Goal: Communication & Community: Answer question/provide support

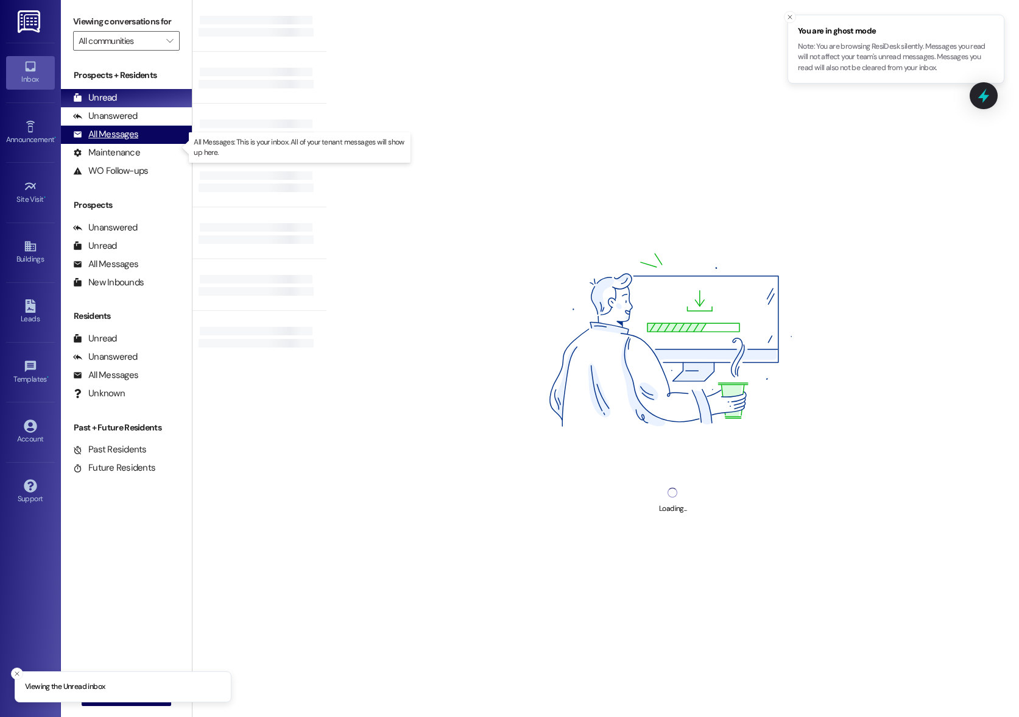
click at [120, 141] on div "All Messages" at bounding box center [105, 134] width 65 height 13
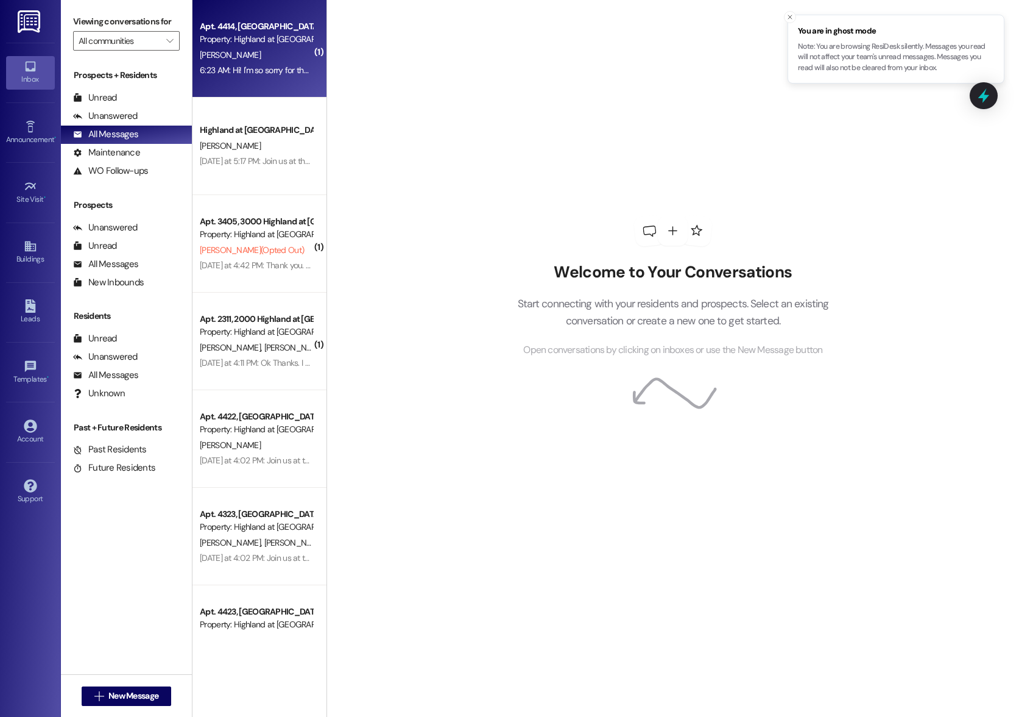
click at [229, 88] on div "Apt. 4414, 4000 Highland at Spring Hill Property: Highland at Spring Hill E. Pf…" at bounding box center [260, 48] width 134 height 97
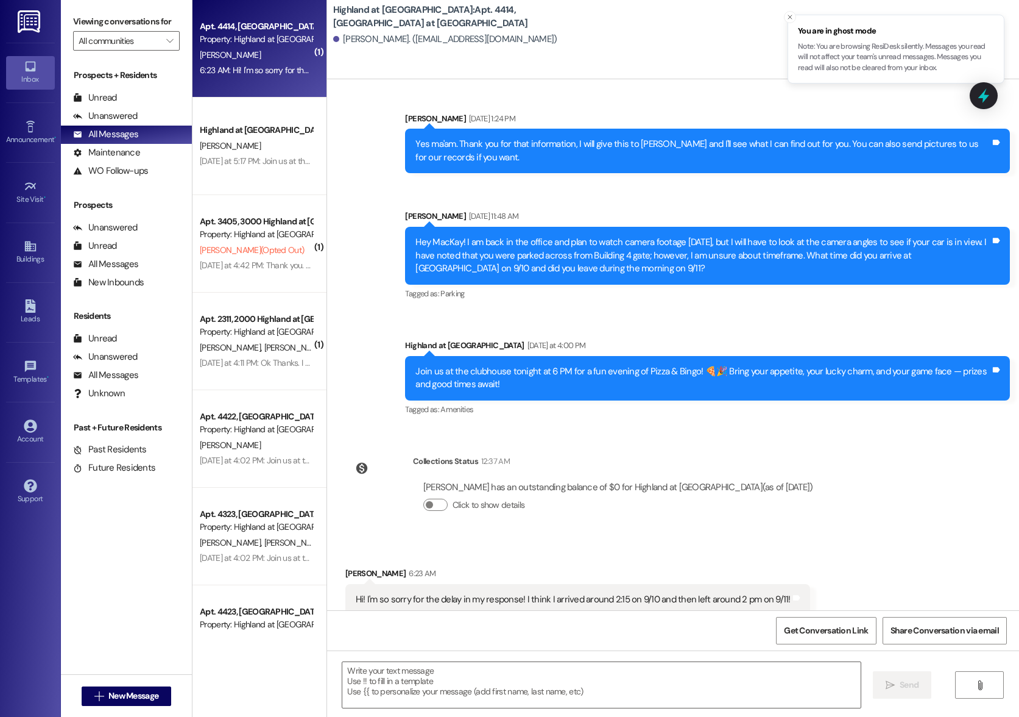
scroll to position [2199, 0]
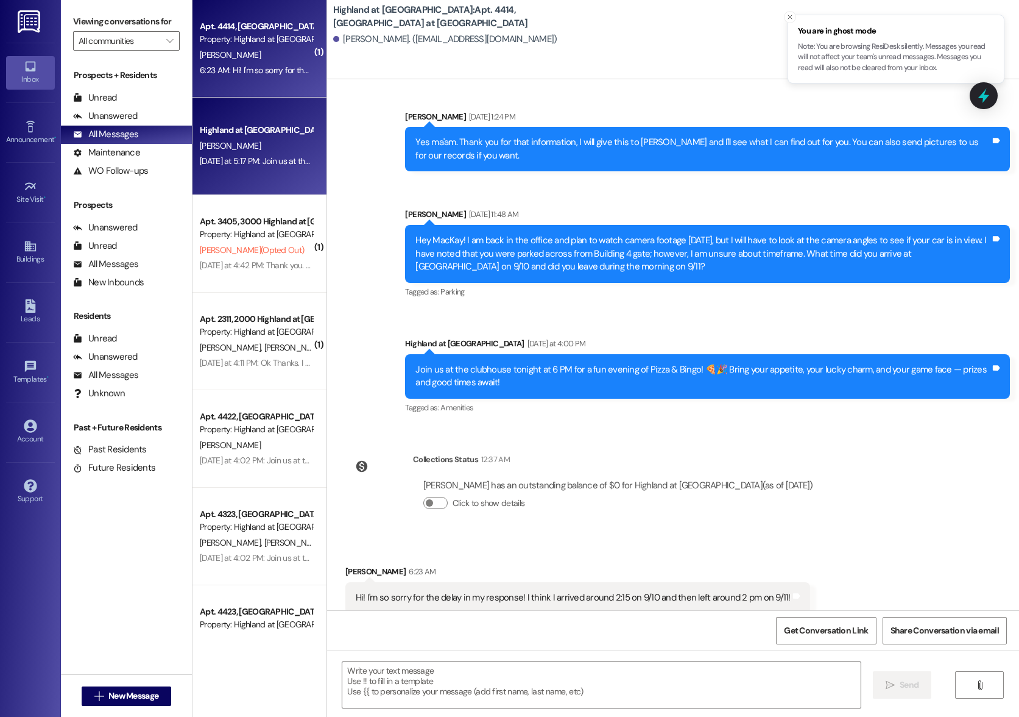
click at [275, 178] on div "Highland at Spring Hill Prospect D. Ortiz Yesterday at 5:17 PM: Join us at the …" at bounding box center [260, 145] width 134 height 97
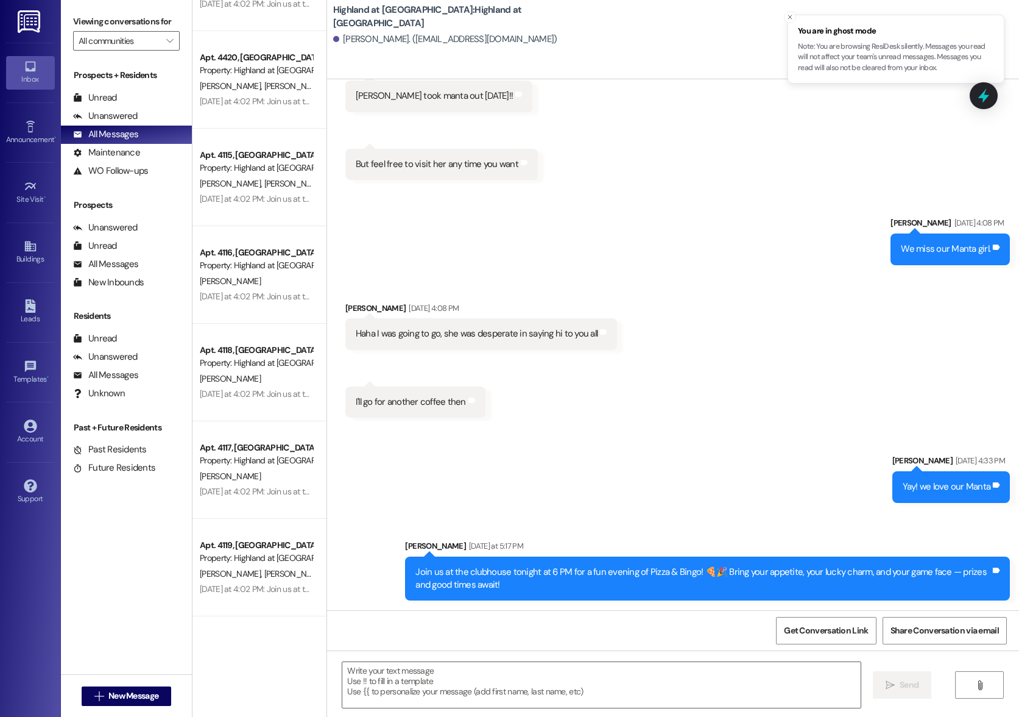
scroll to position [842, 0]
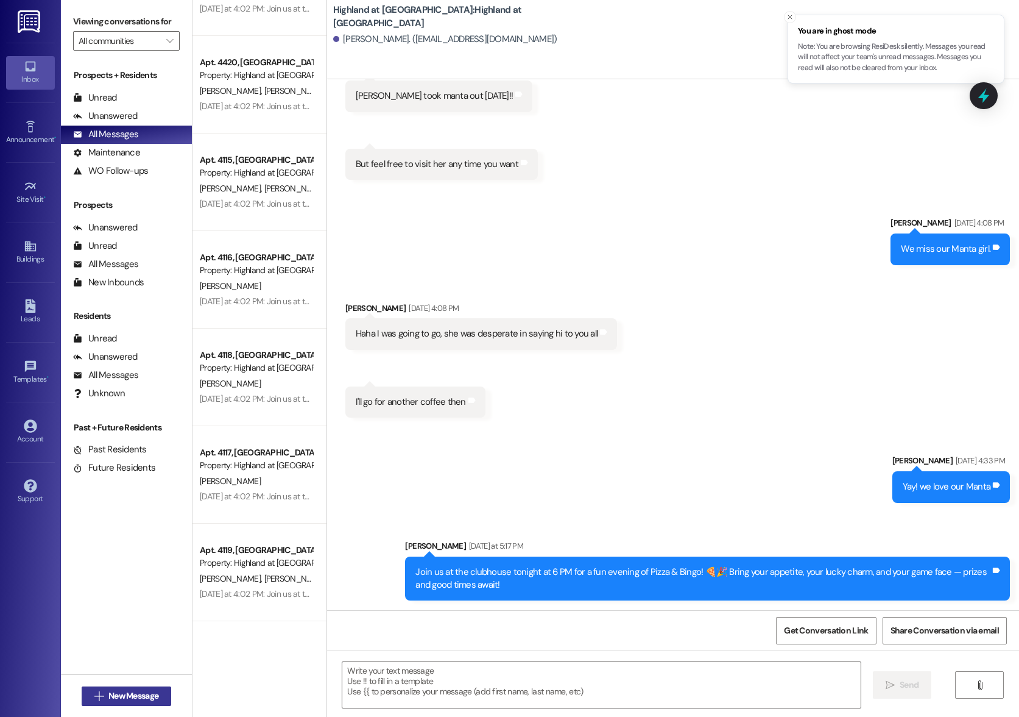
click at [139, 692] on span "New Message" at bounding box center [133, 695] width 50 height 13
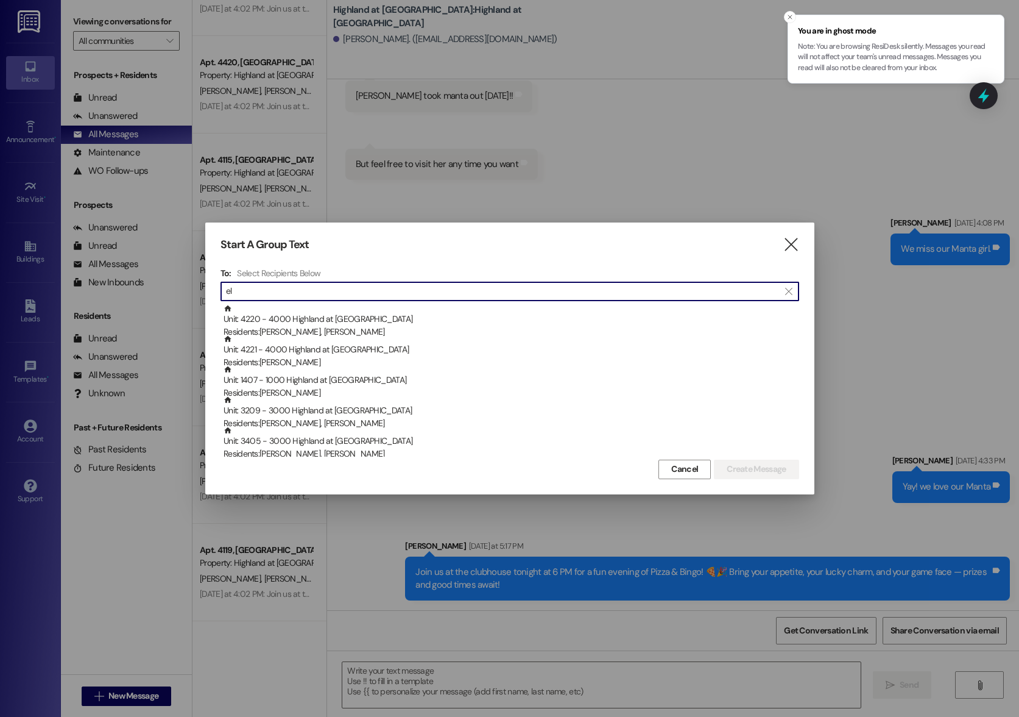
type input "e"
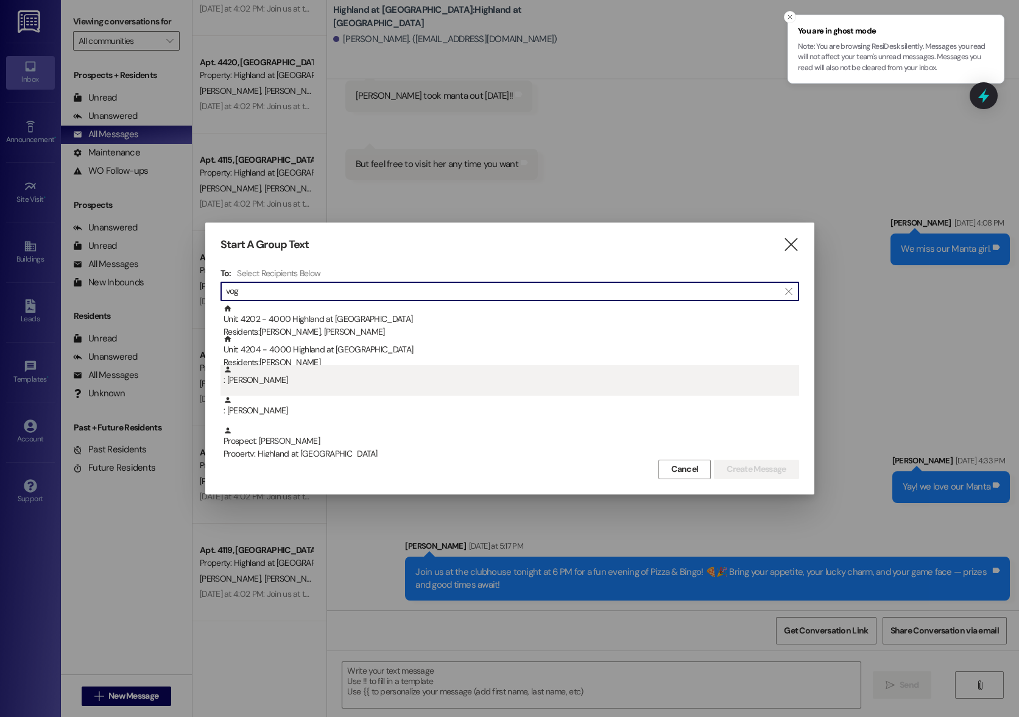
type input "vog"
click at [257, 385] on div ": Eleanor Vogle" at bounding box center [512, 375] width 576 height 21
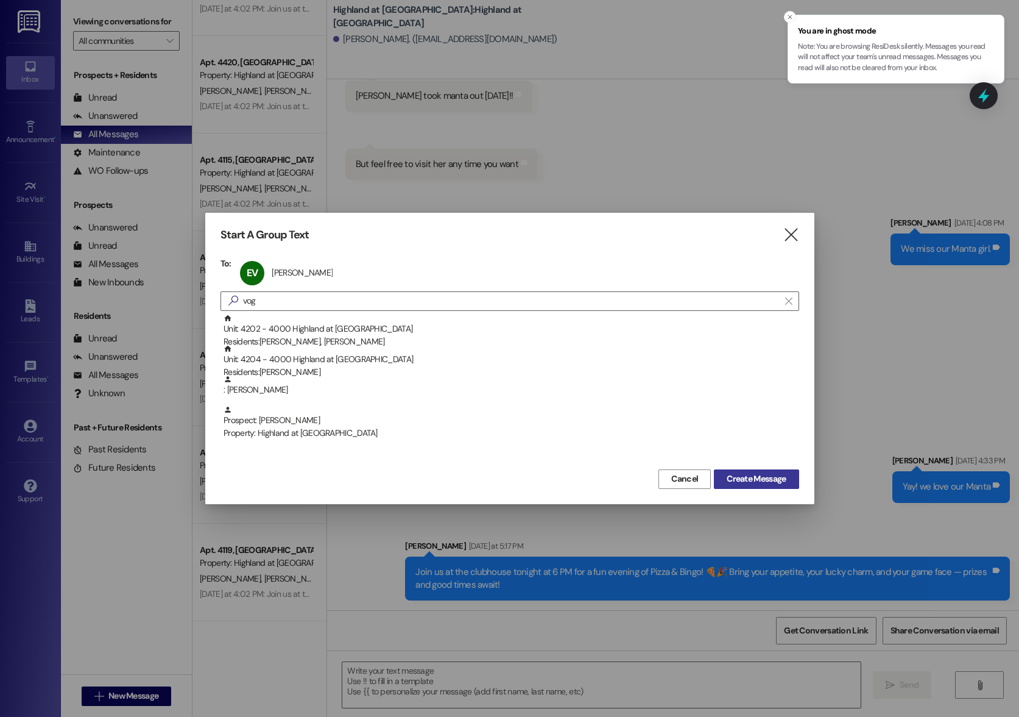
click at [758, 477] on span "Create Message" at bounding box center [756, 478] width 59 height 13
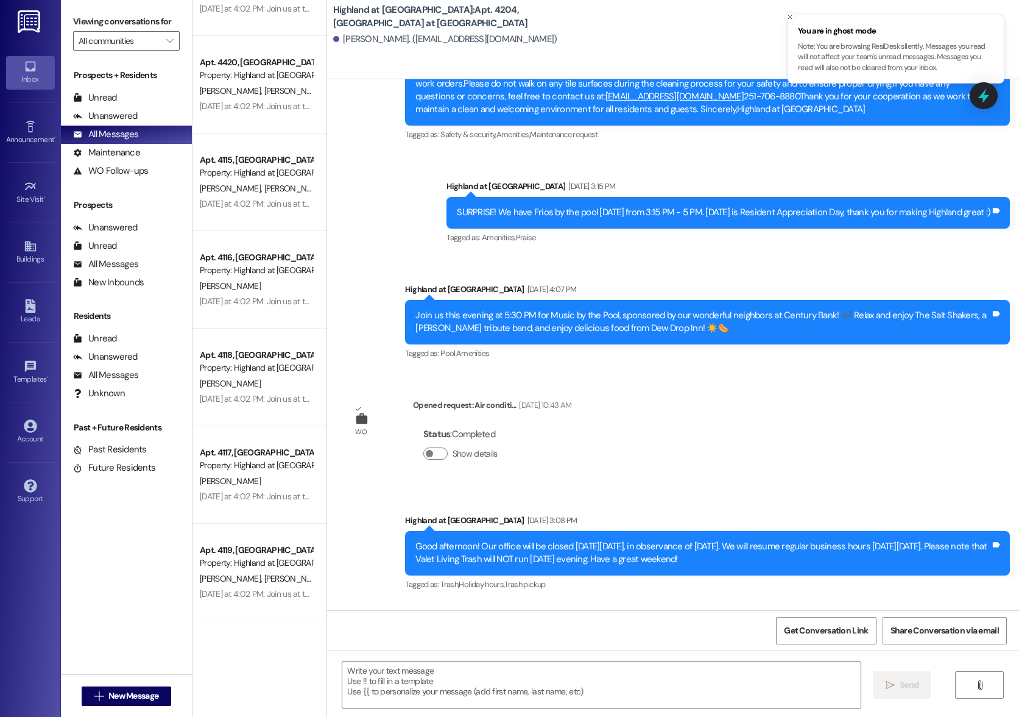
scroll to position [5947, 0]
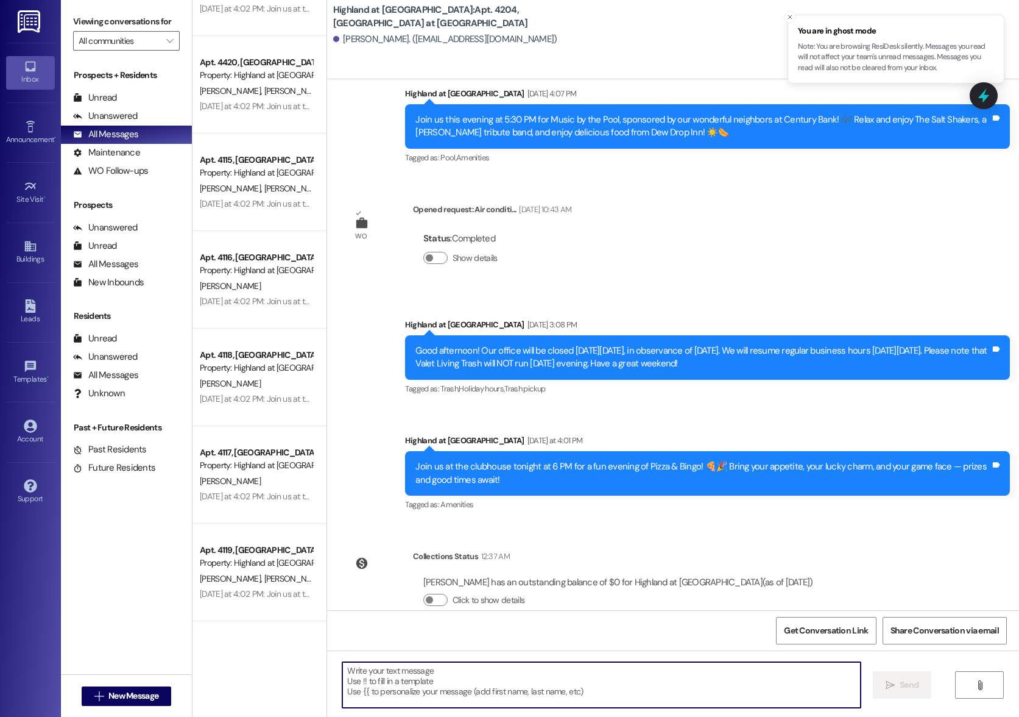
click at [522, 675] on textarea at bounding box center [601, 685] width 518 height 46
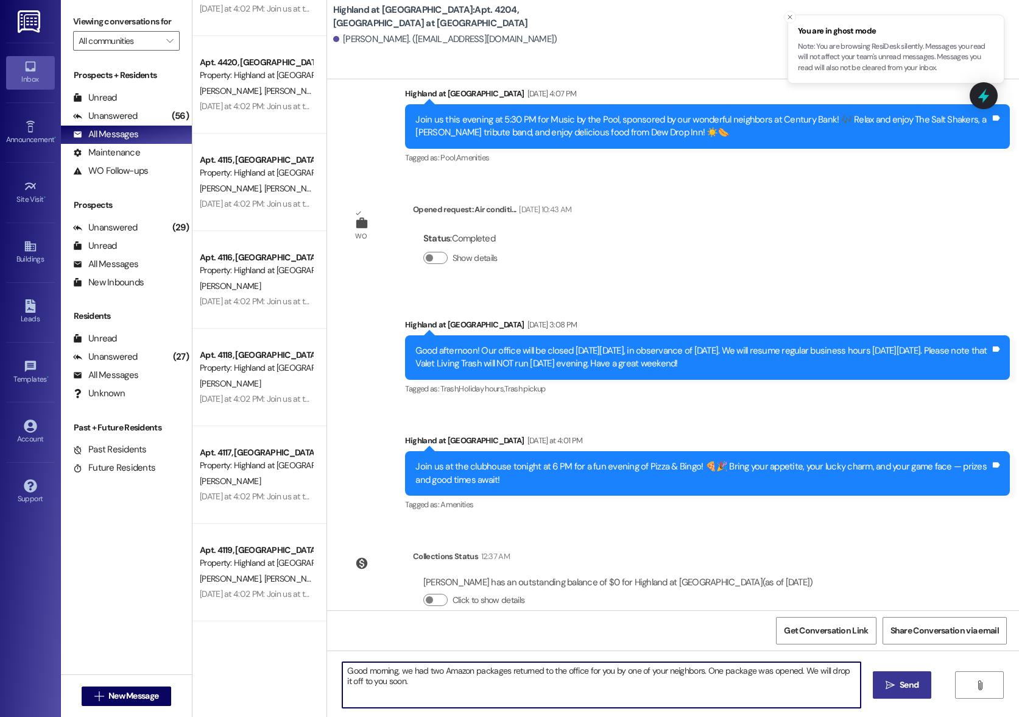
type textarea "Good morning, we had two Amazon packages returned to the office for you by one …"
click at [921, 692] on button " Send" at bounding box center [902, 684] width 59 height 27
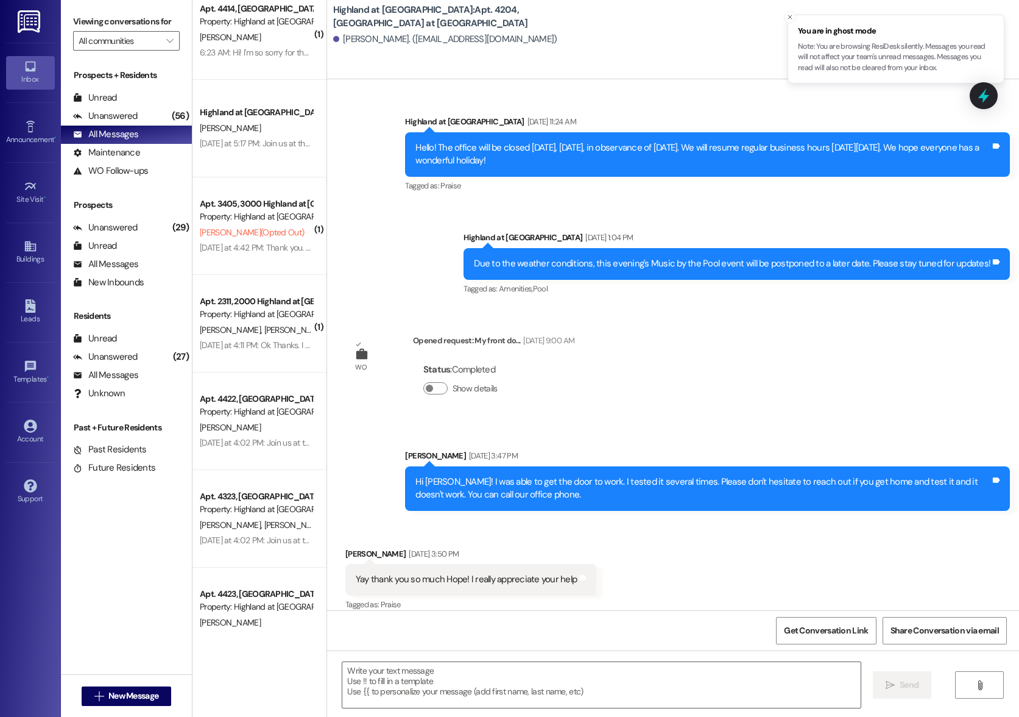
scroll to position [0, 0]
